Goal: Information Seeking & Learning: Find specific fact

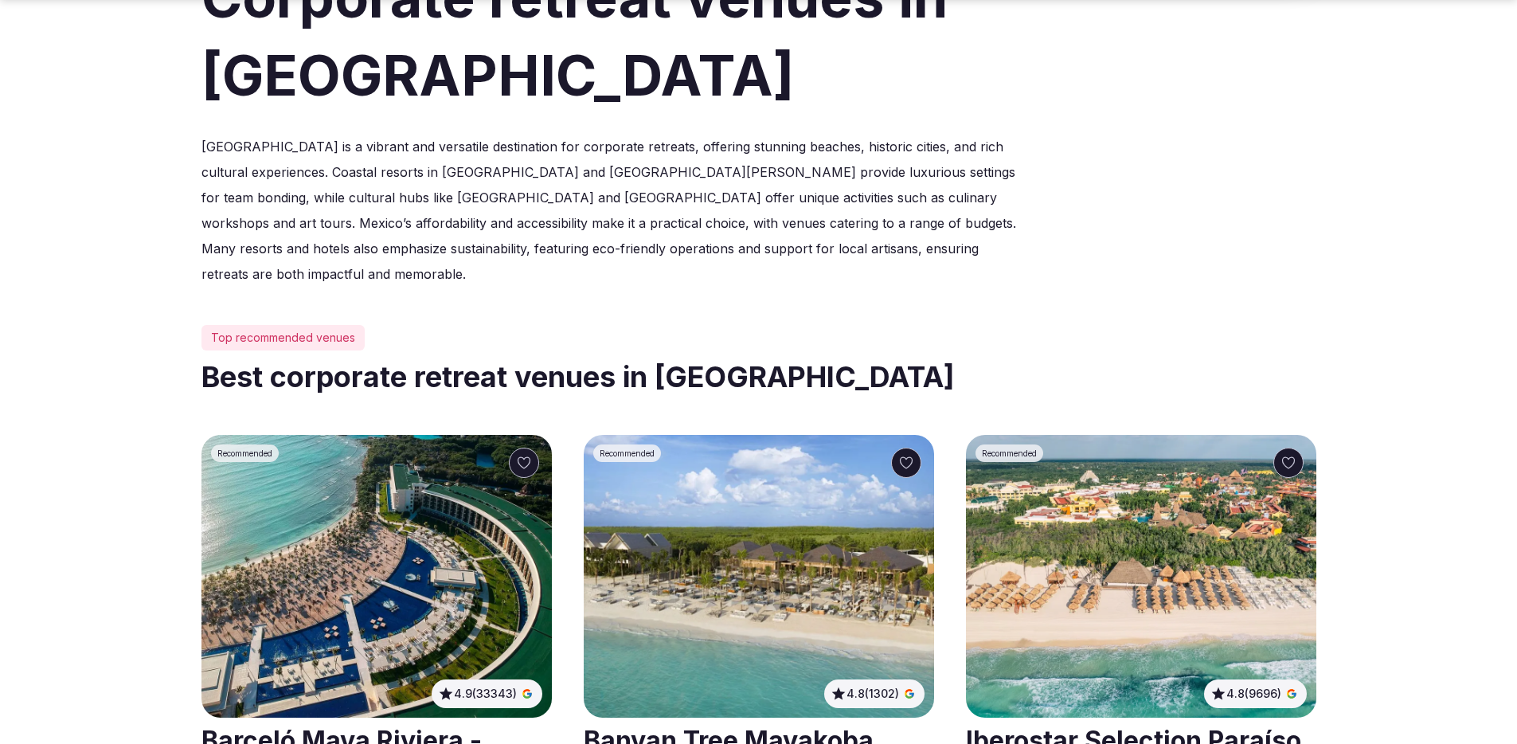
scroll to position [528, 0]
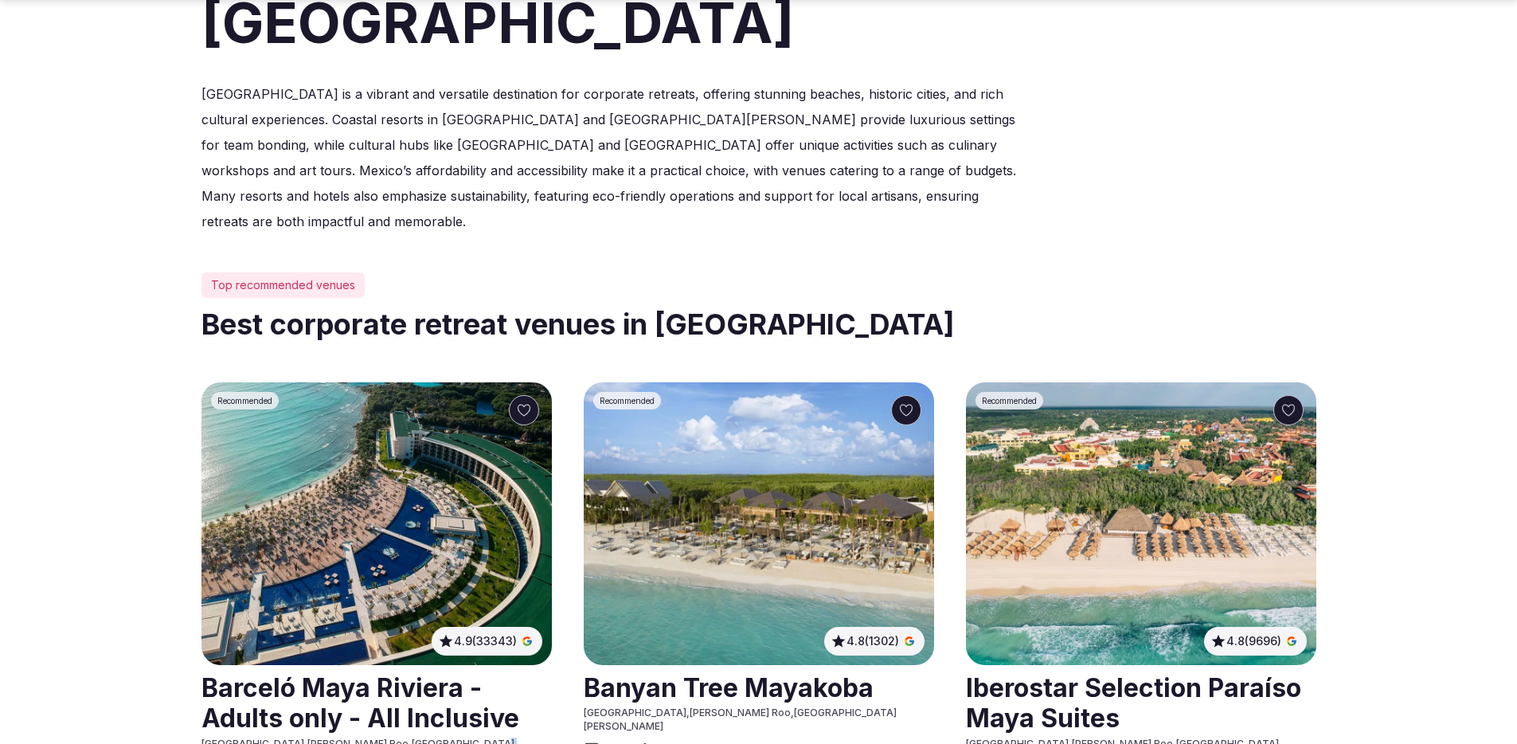
drag, startPoint x: 330, startPoint y: 662, endPoint x: 389, endPoint y: 646, distance: 61.0
click at [389, 665] on div "Barceló Maya Riviera - Adults only - All Inclusive Mexico , Quintana Roo , Play…" at bounding box center [376, 727] width 350 height 124
click at [279, 713] on p "Directions from Aeropuerto Internacional de Cancún (Ciudad de Cancún) to venue" at bounding box center [296, 737] width 178 height 48
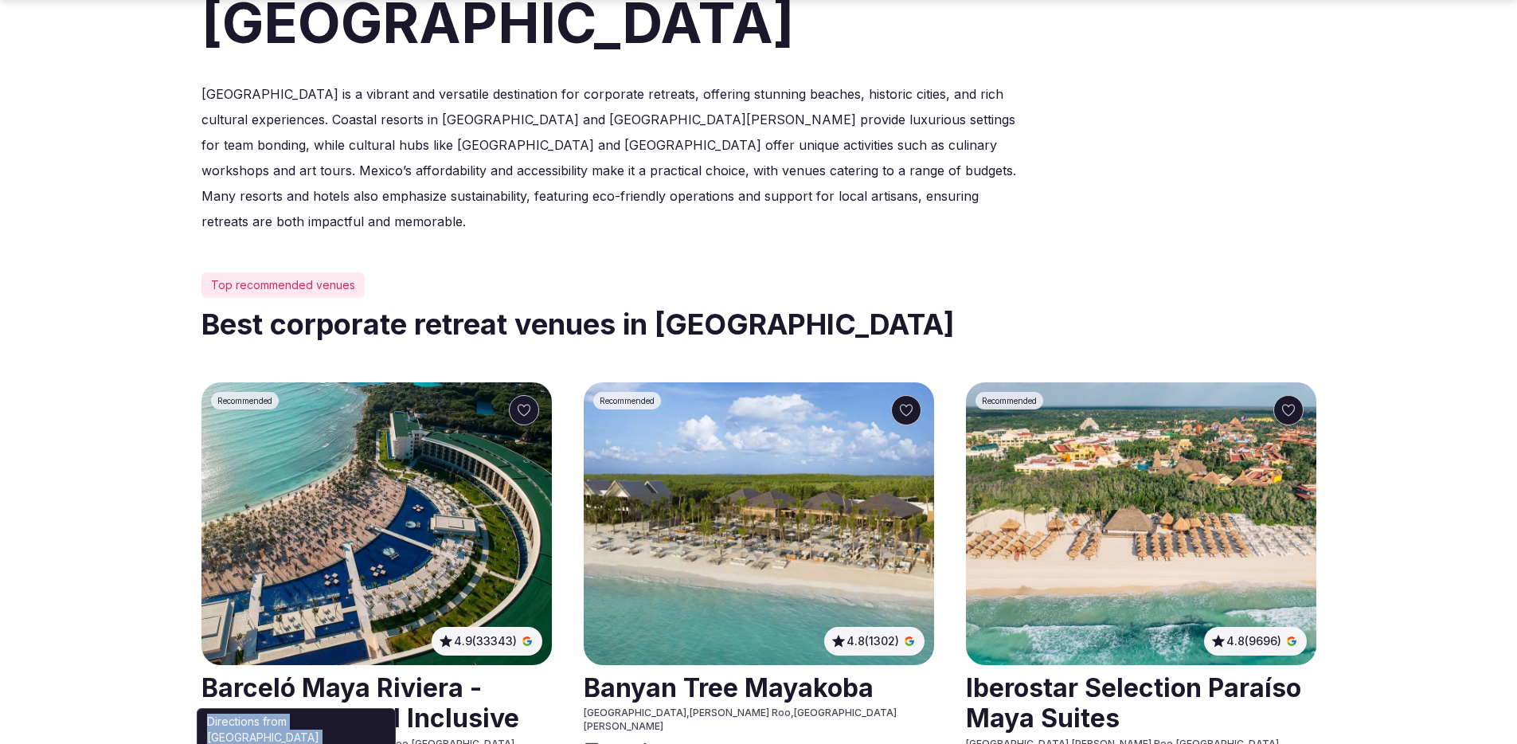
copy p "Directions from Aeropuerto Internacional de Cancún (Ciudad de Cancún) to venue"
click at [287, 713] on p "Directions from Aeropuerto Internacional de Cancún (Ciudad de Cancún) to venue" at bounding box center [296, 737] width 178 height 48
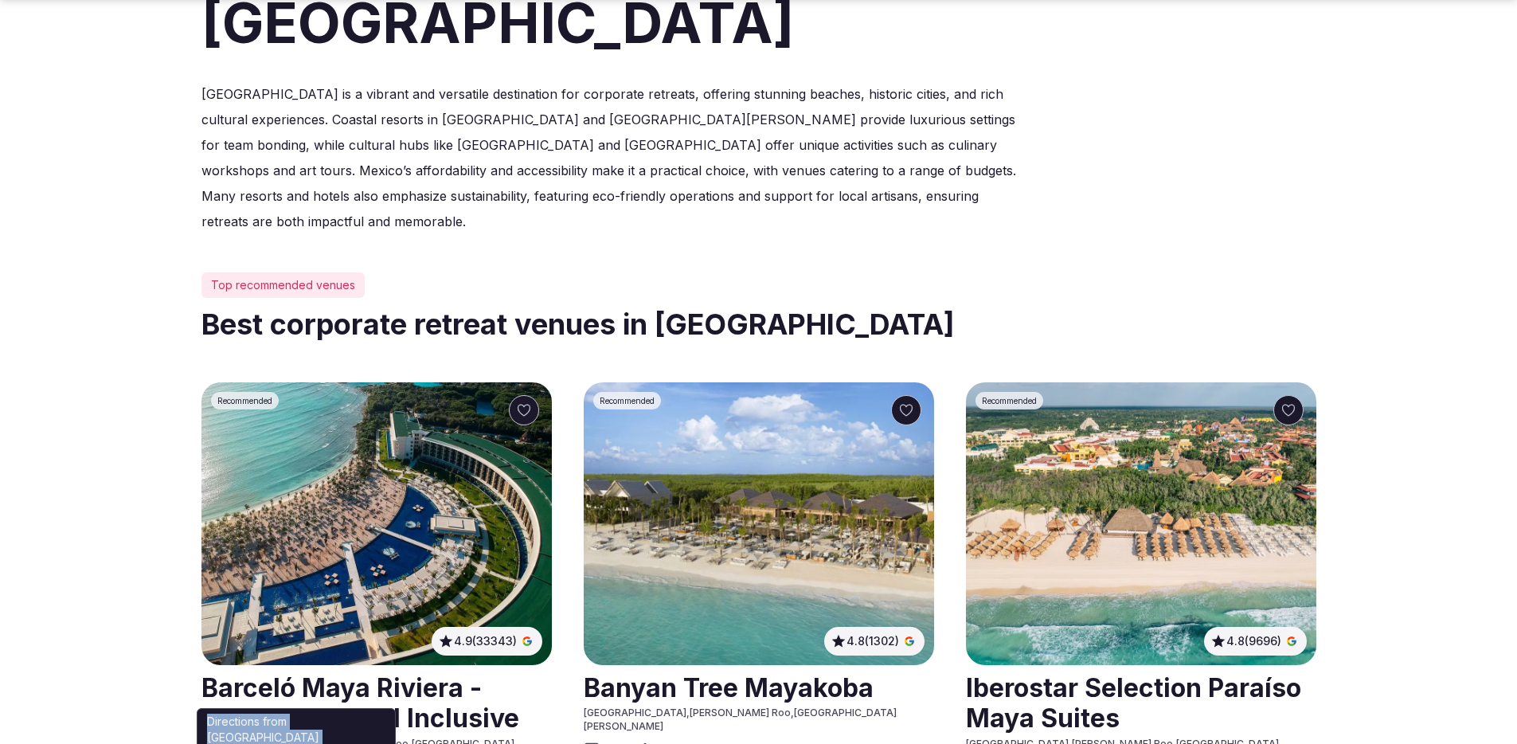
copy p "Directions from Aeropuerto Internacional de Cancún (Ciudad de Cancún) to venue"
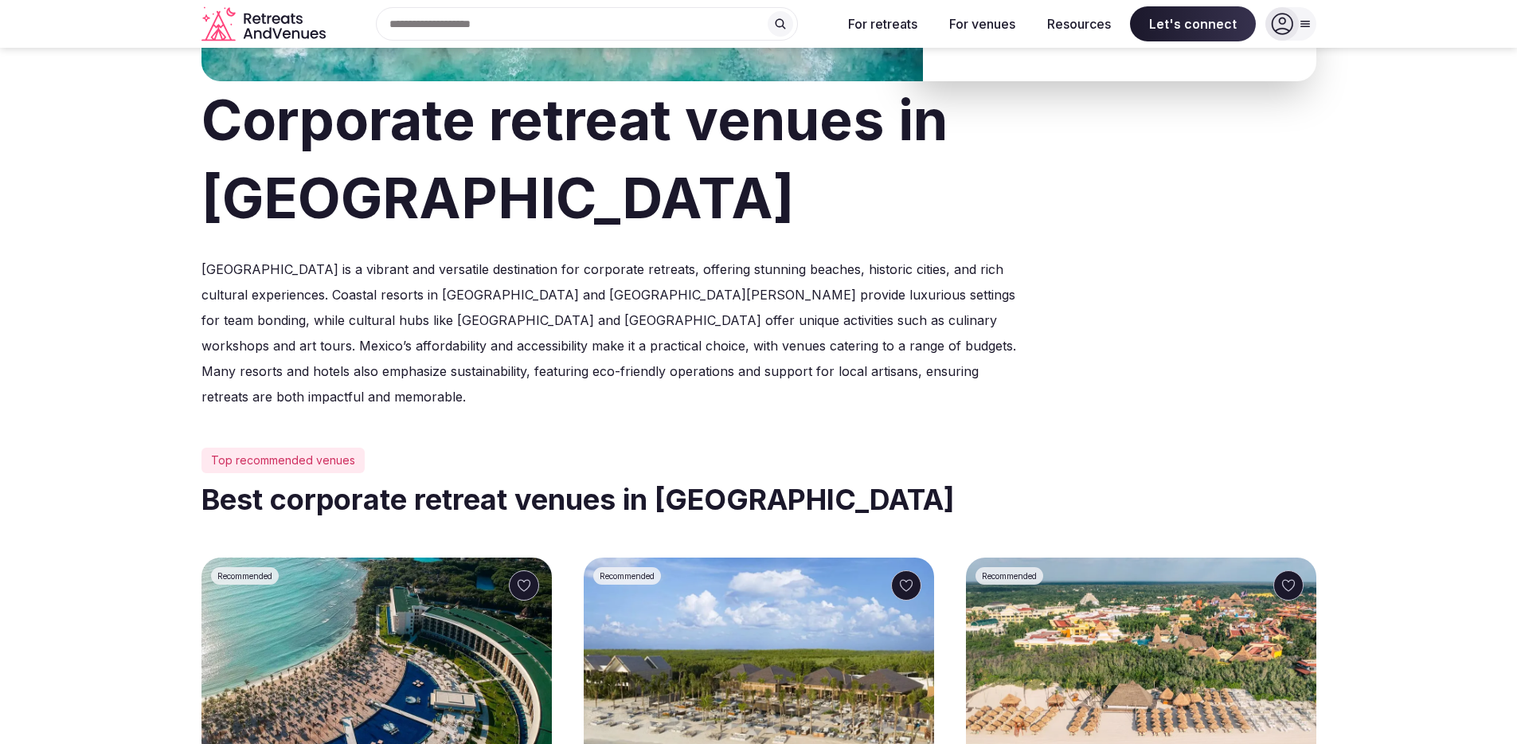
scroll to position [0, 0]
